Goal: Information Seeking & Learning: Learn about a topic

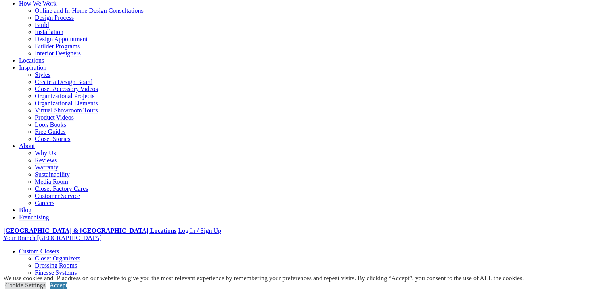
scroll to position [79, 0]
click at [563, 234] on li "Your Branch San Diego ZIP code *" at bounding box center [301, 237] width 596 height 7
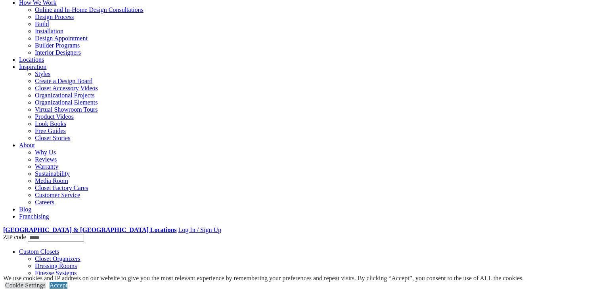
type input "*****"
click input "*" at bounding box center [0, 0] width 0 height 0
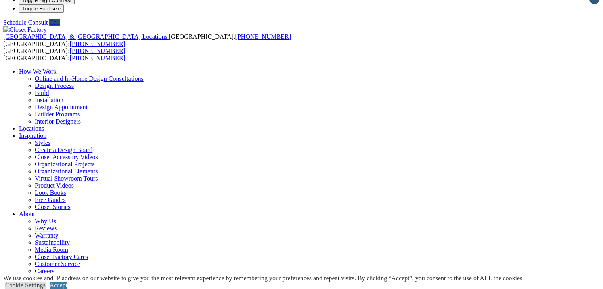
scroll to position [0, 0]
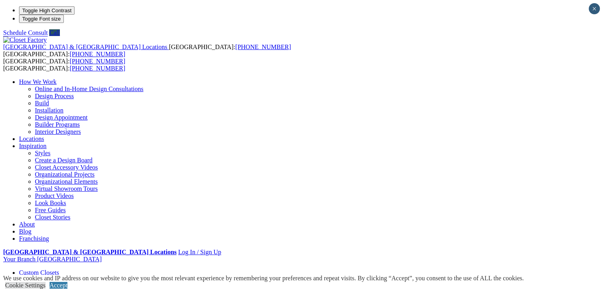
click at [50, 150] on link "Styles" at bounding box center [42, 153] width 15 height 7
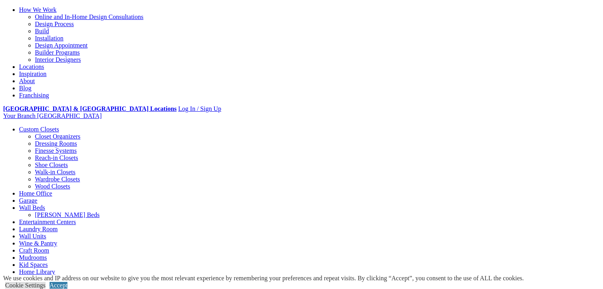
scroll to position [79, 0]
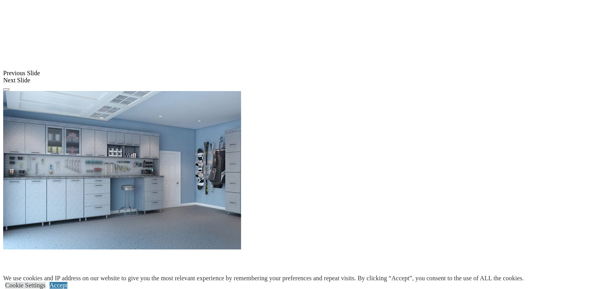
scroll to position [501, 0]
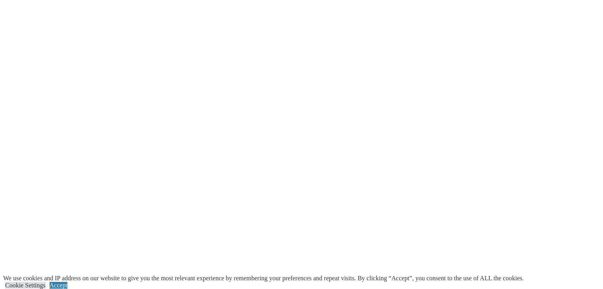
scroll to position [843, 0]
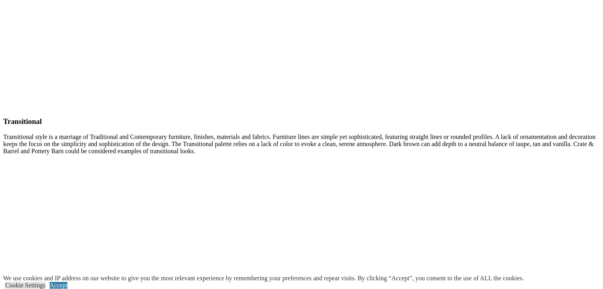
scroll to position [1902, 0]
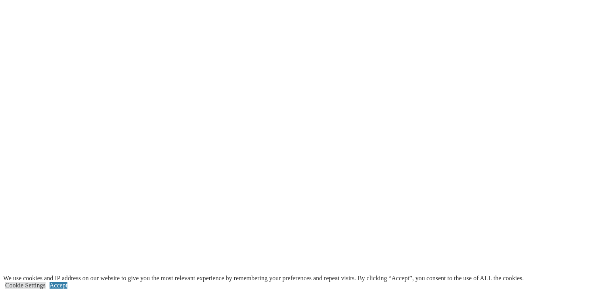
scroll to position [1030, 0]
